Goal: Complete application form: Complete application form

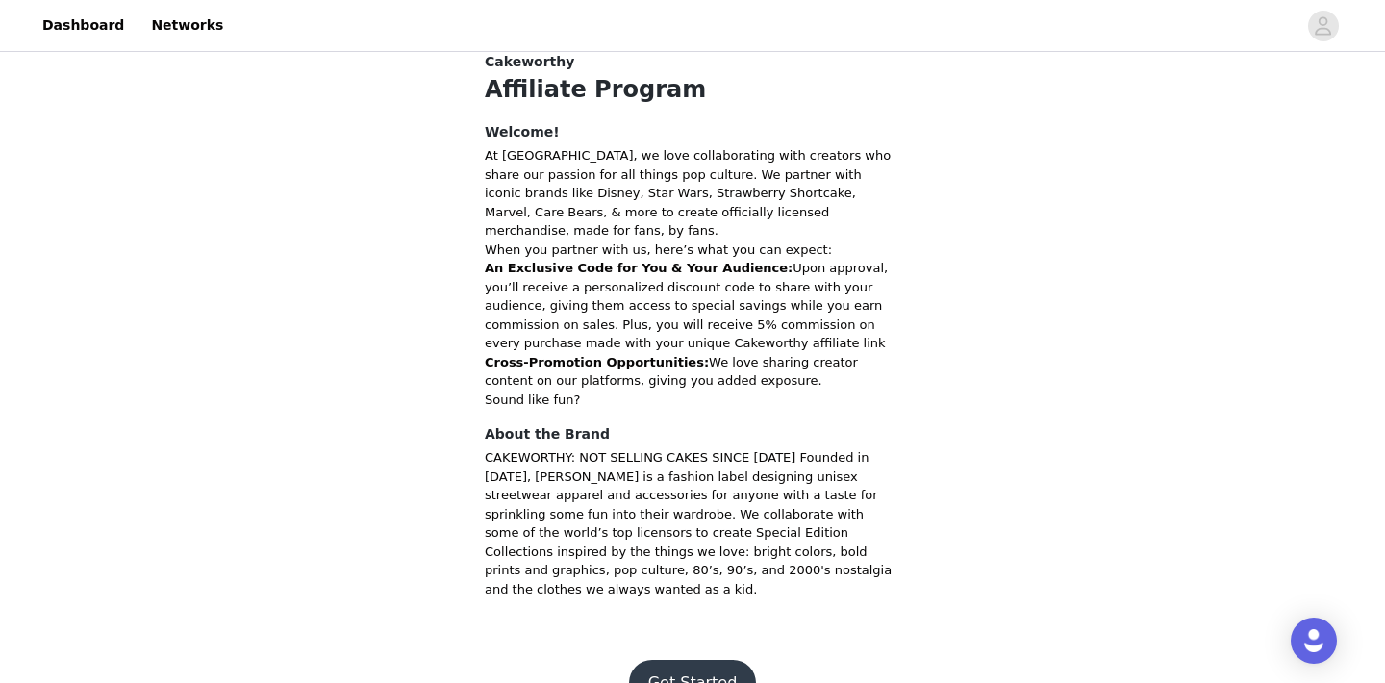
scroll to position [403, 0]
click at [700, 661] on button "Get Started" at bounding box center [693, 684] width 128 height 46
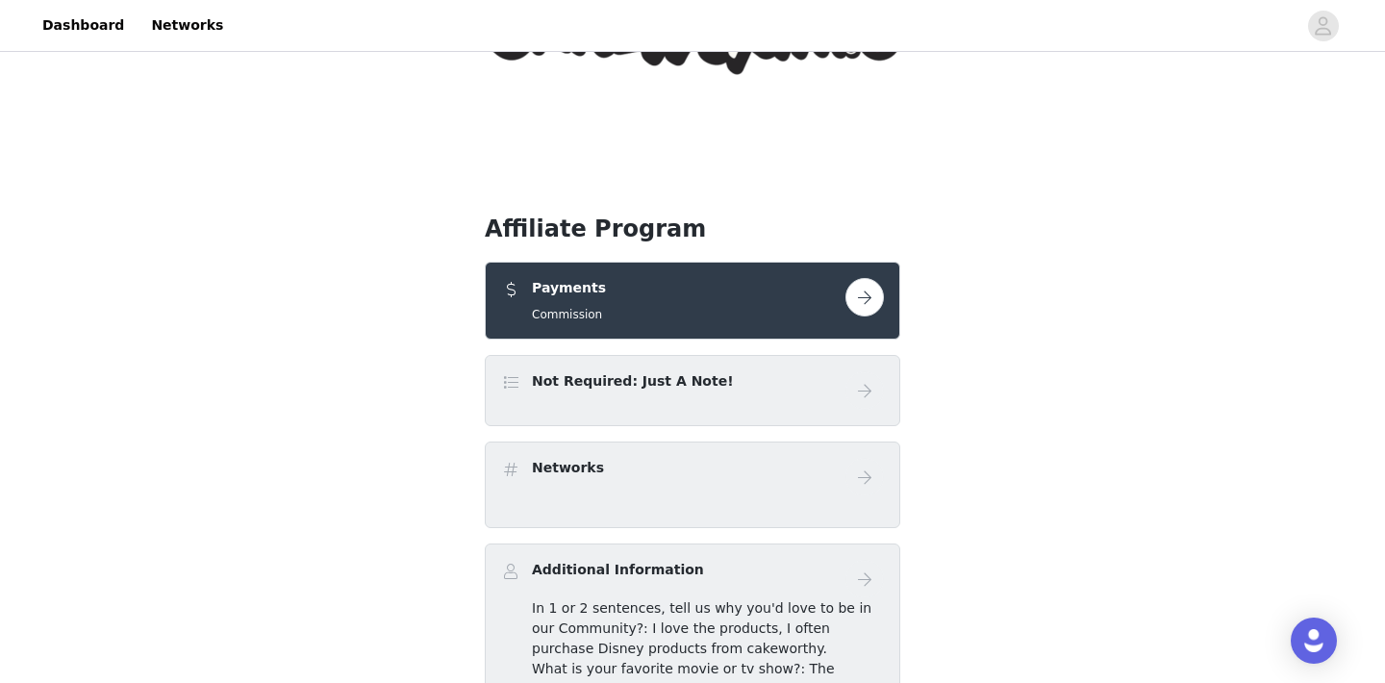
scroll to position [233, 0]
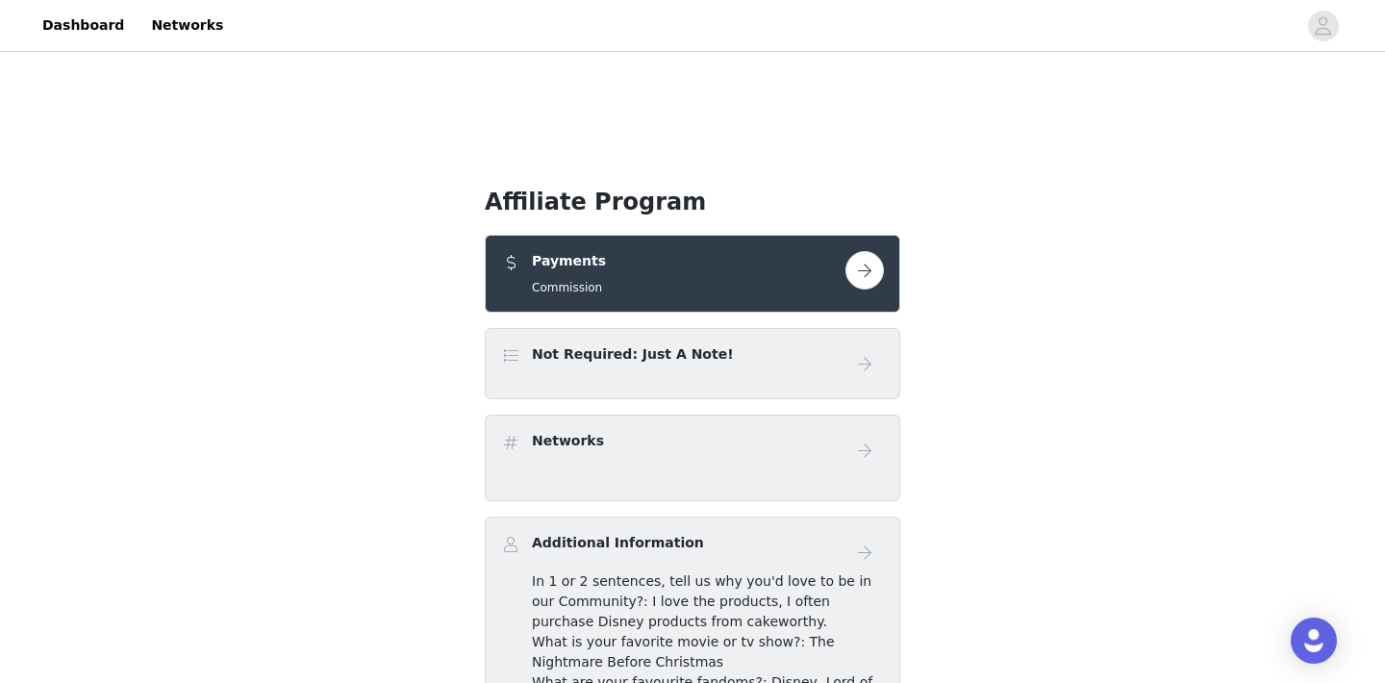
click at [857, 274] on button "button" at bounding box center [864, 270] width 38 height 38
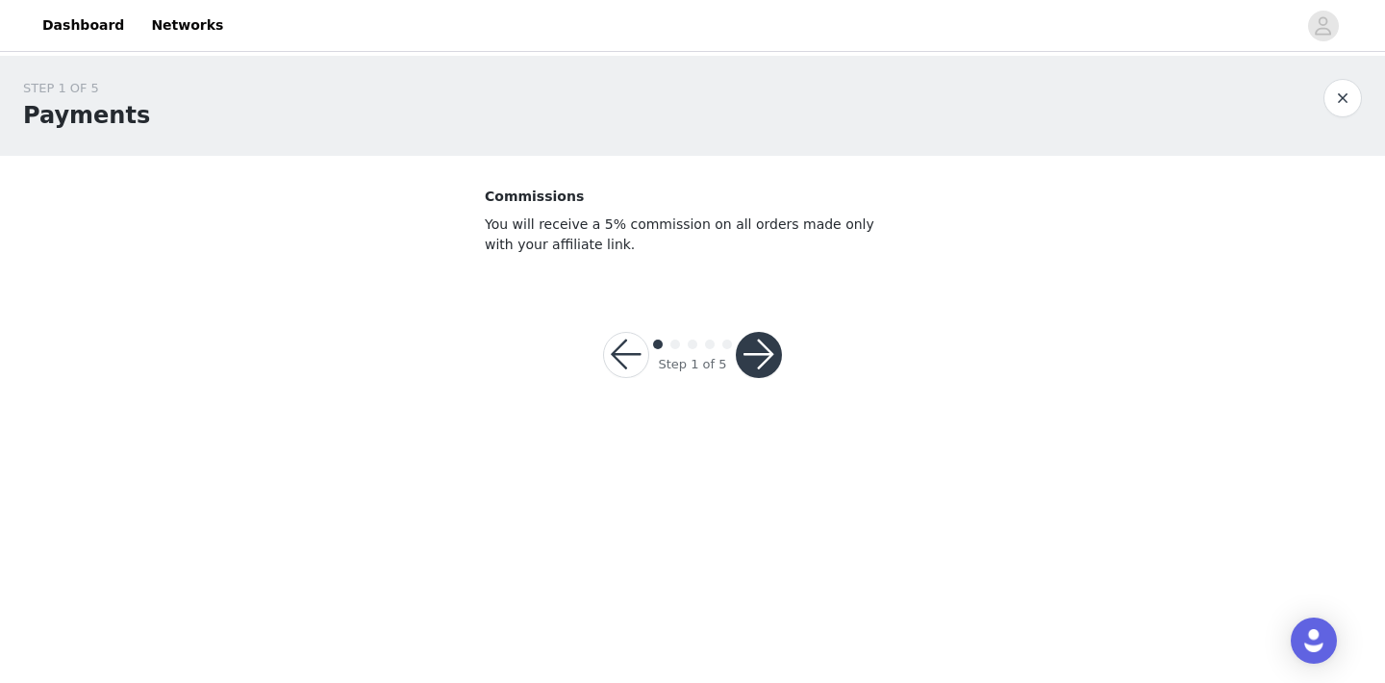
click at [760, 353] on button "button" at bounding box center [759, 355] width 46 height 46
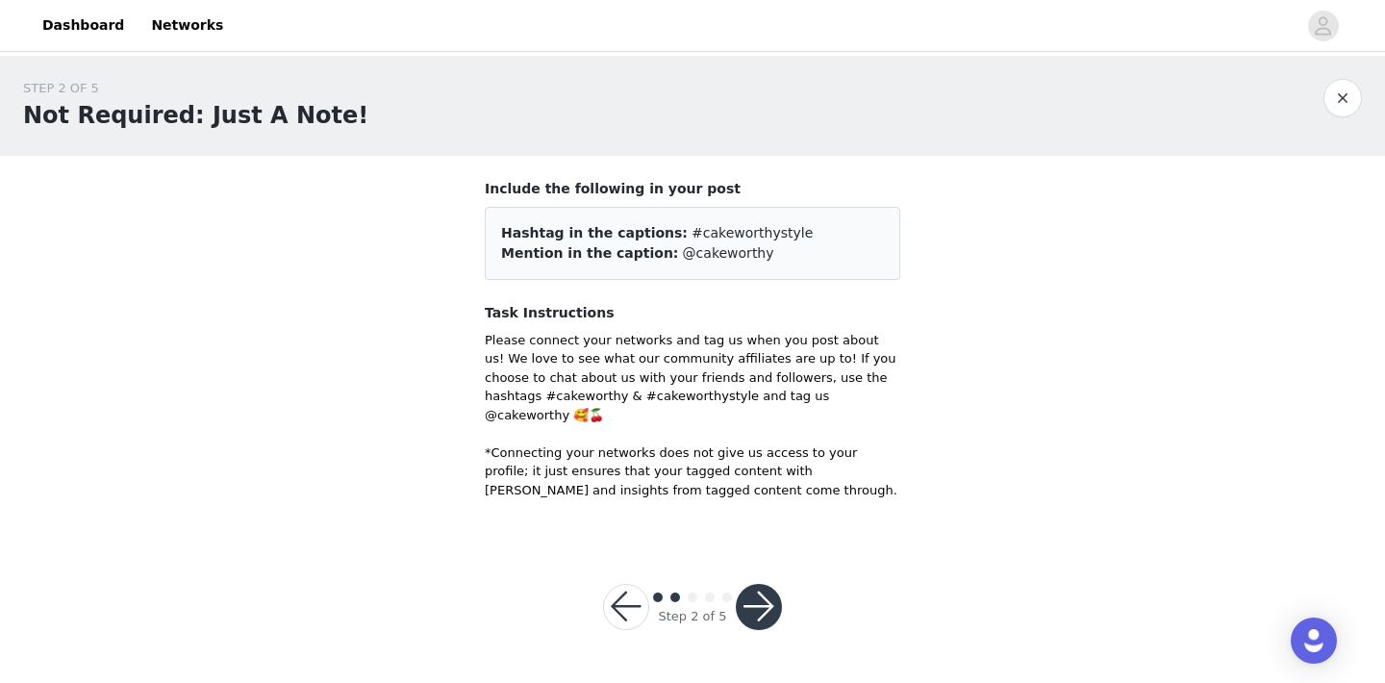
click at [757, 600] on button "button" at bounding box center [759, 607] width 46 height 46
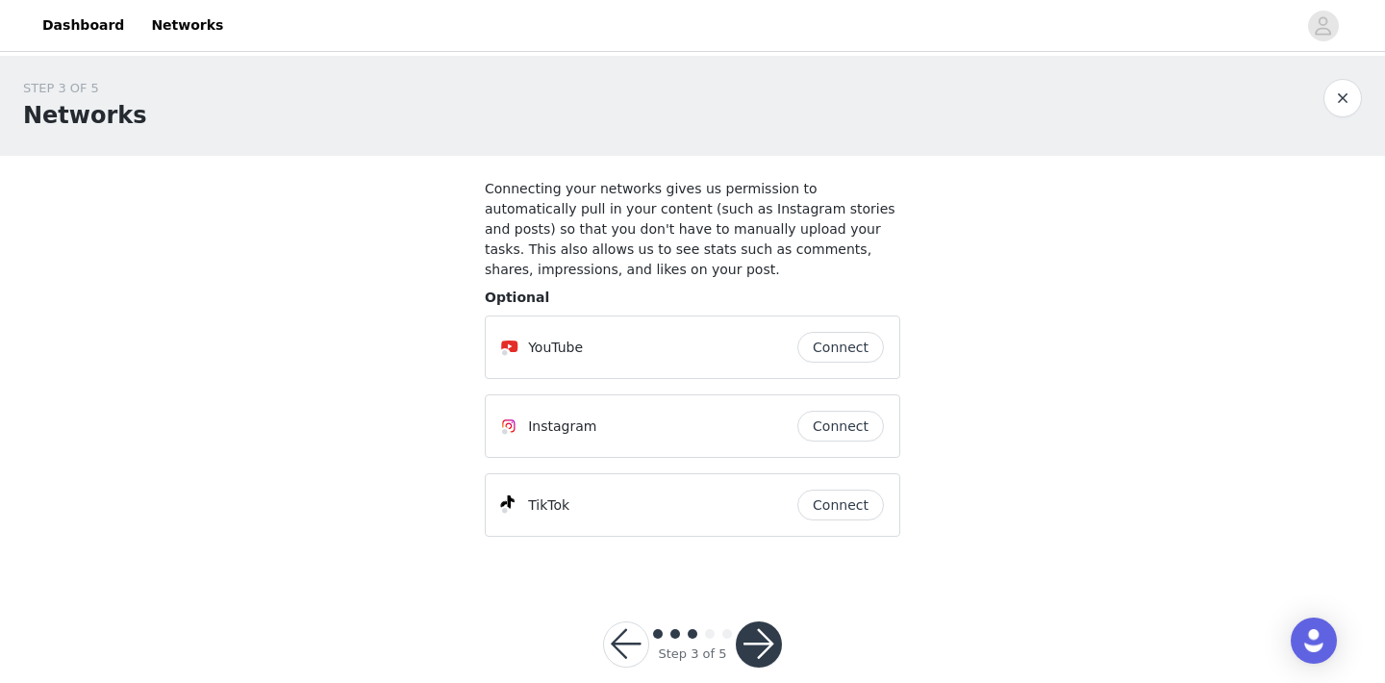
click at [844, 510] on button "Connect" at bounding box center [840, 505] width 87 height 31
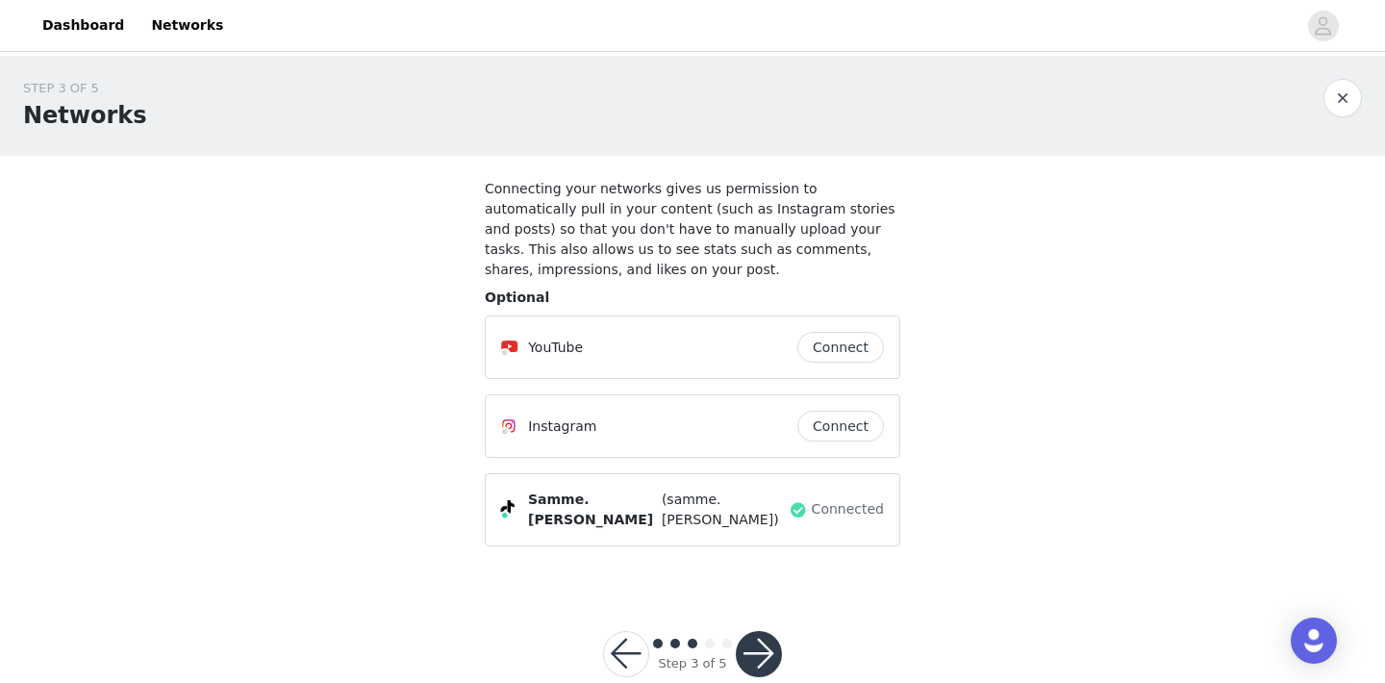
click at [845, 434] on button "Connect" at bounding box center [840, 426] width 87 height 31
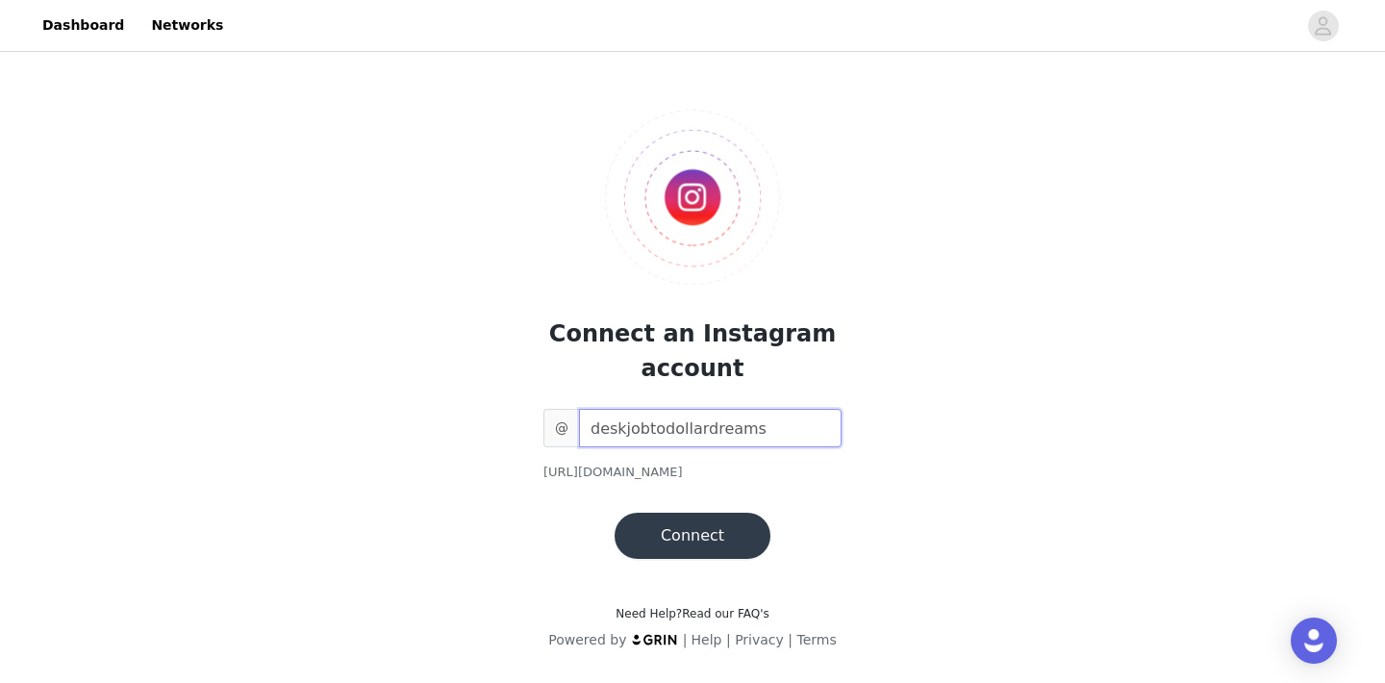
type input "deskjobtodollardreams"
click at [669, 542] on button "Connect" at bounding box center [693, 536] width 156 height 46
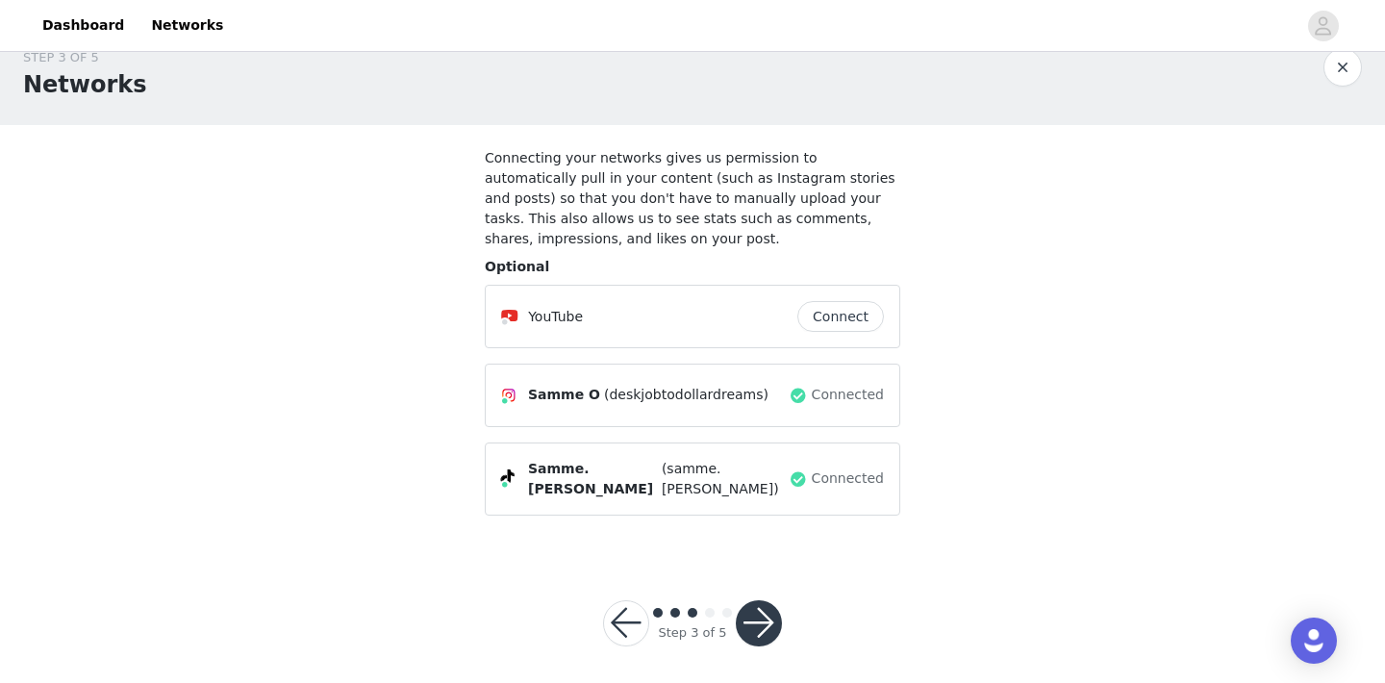
scroll to position [30, 0]
click at [766, 604] on button "button" at bounding box center [759, 624] width 46 height 46
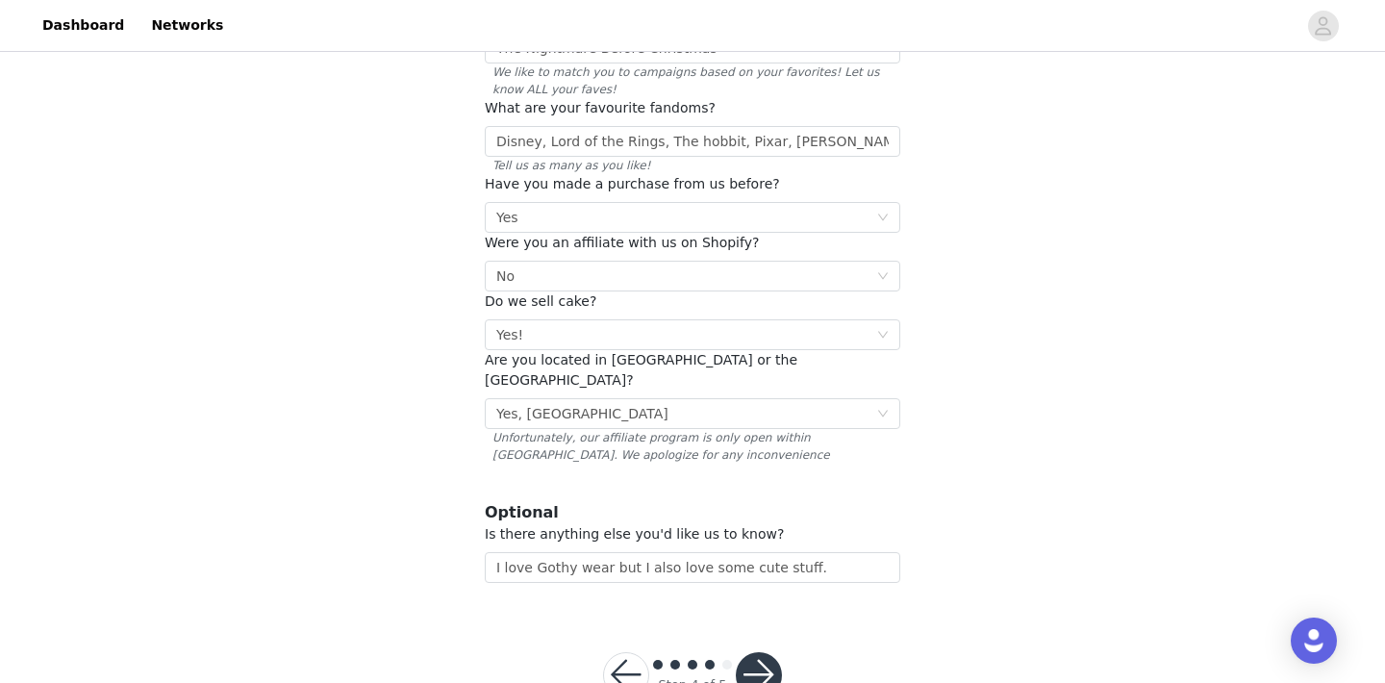
scroll to position [315, 0]
click at [768, 653] on button "button" at bounding box center [759, 676] width 46 height 46
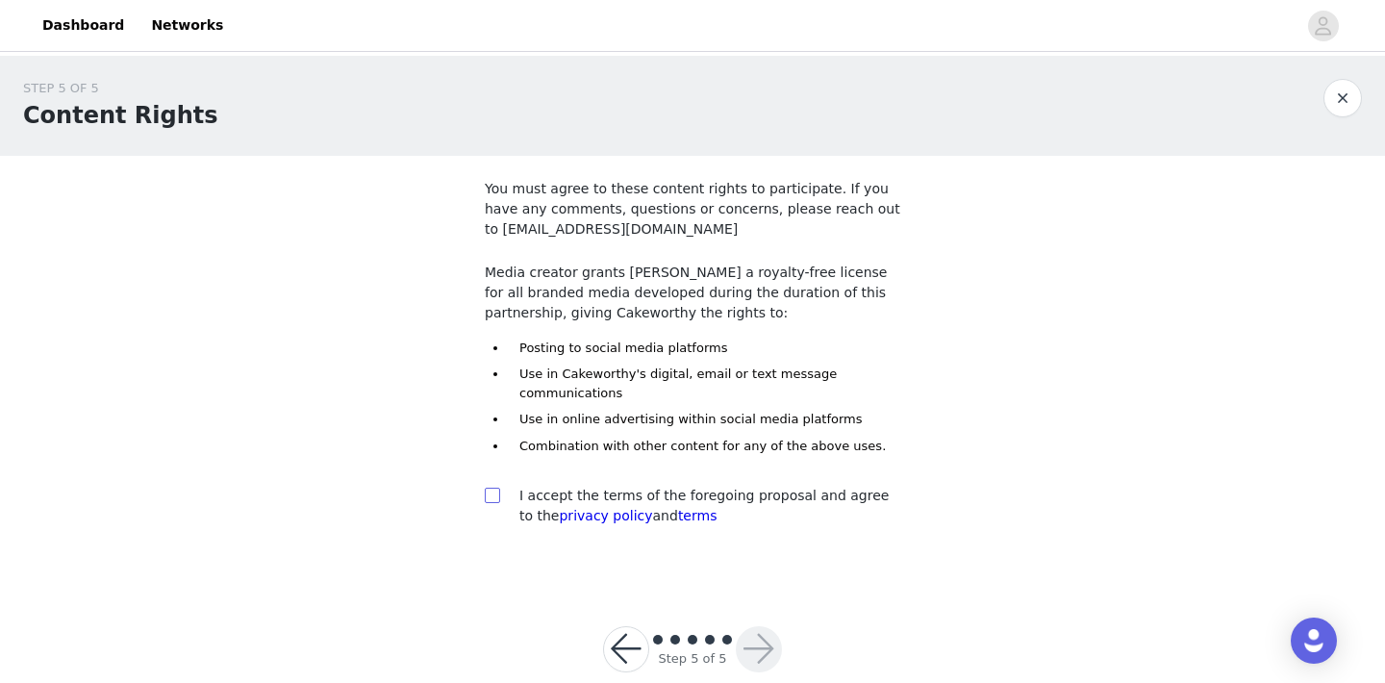
click at [494, 496] on input "checkbox" at bounding box center [491, 494] width 13 height 13
checkbox input "true"
click at [757, 657] on button "button" at bounding box center [759, 649] width 46 height 46
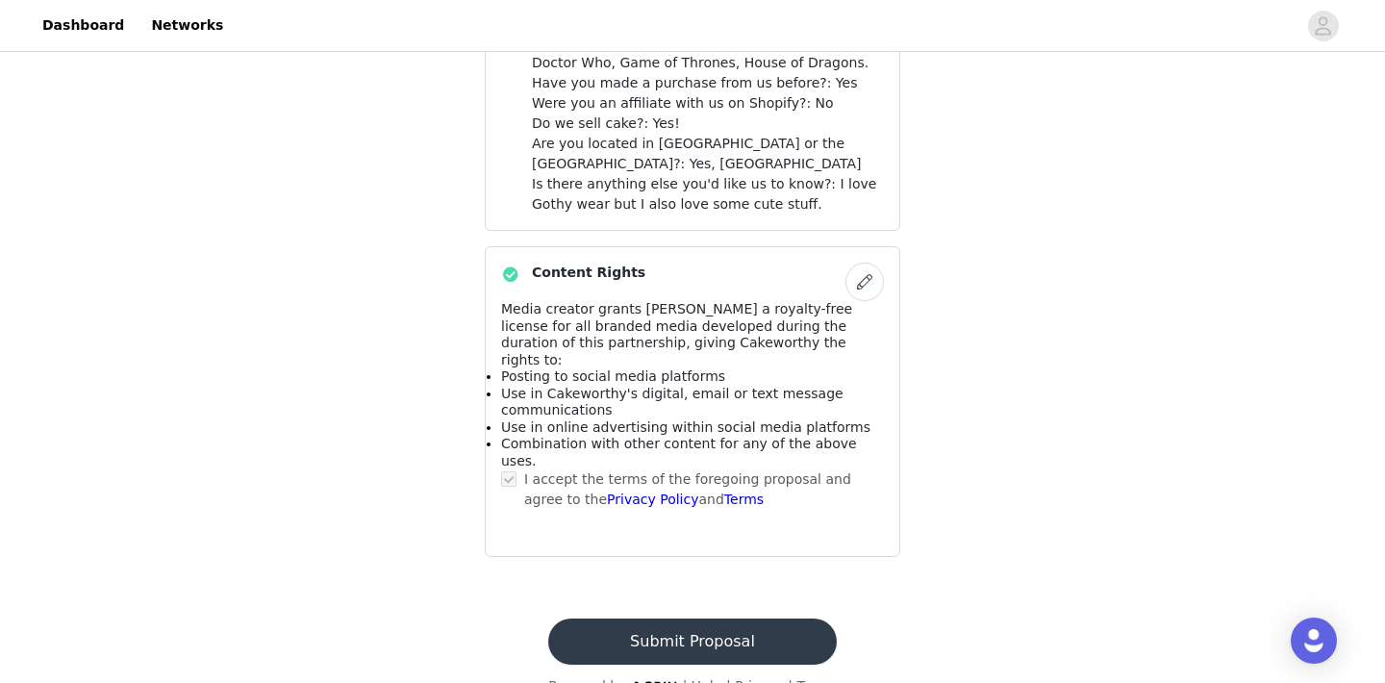
click at [746, 618] on button "Submit Proposal" at bounding box center [692, 641] width 288 height 46
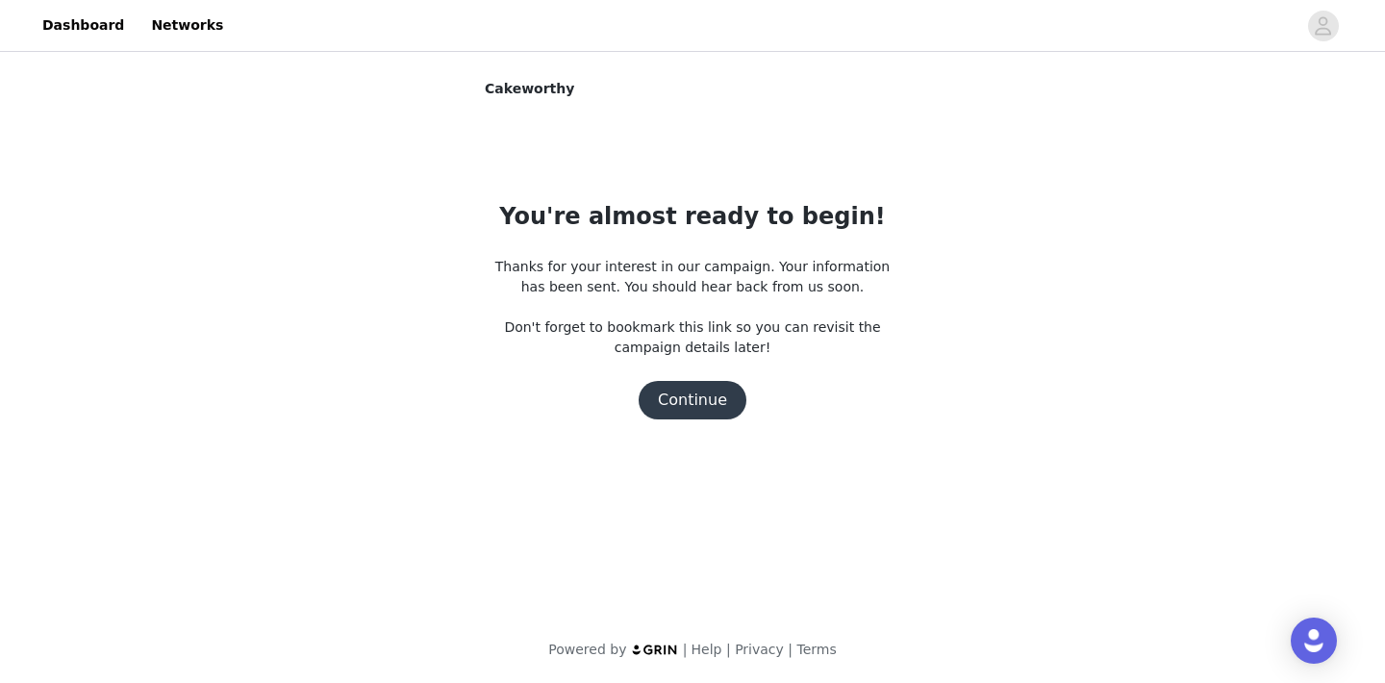
click at [696, 407] on button "Continue" at bounding box center [693, 400] width 108 height 38
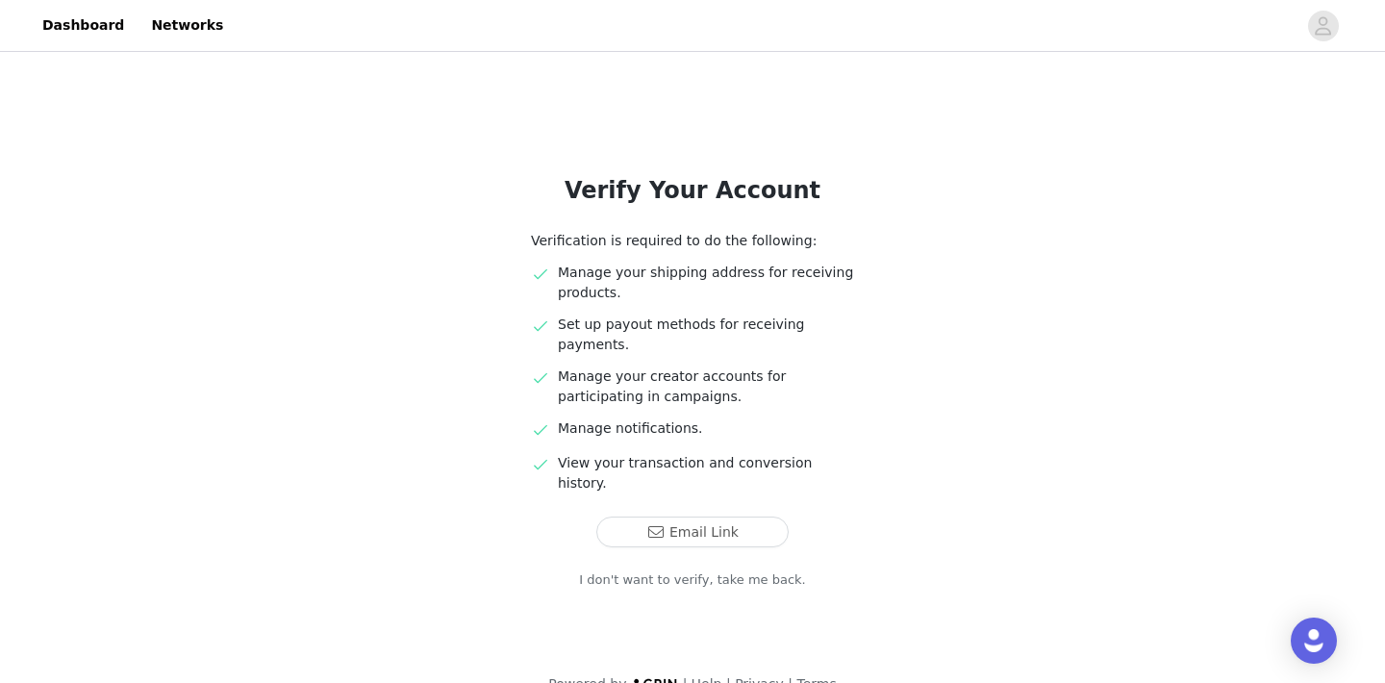
scroll to position [28, 0]
click at [694, 517] on button "Email Link" at bounding box center [692, 532] width 192 height 31
